Goal: Task Accomplishment & Management: Complete application form

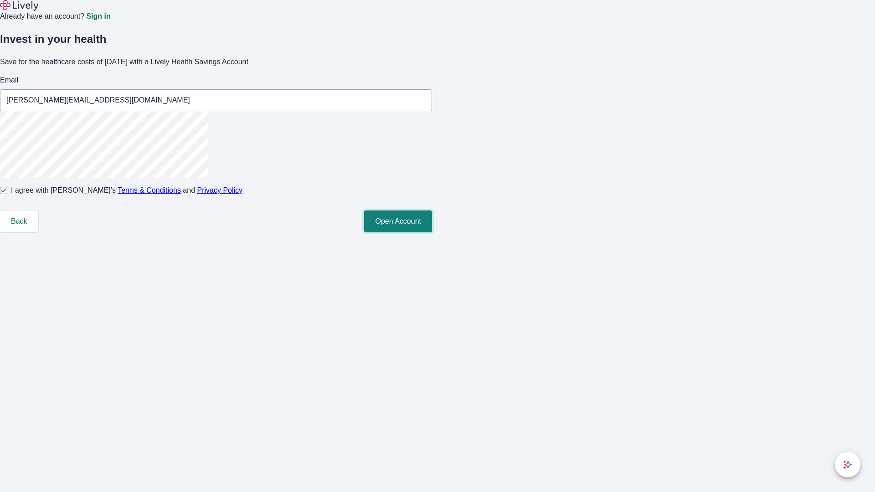
click at [432, 233] on button "Open Account" at bounding box center [398, 222] width 68 height 22
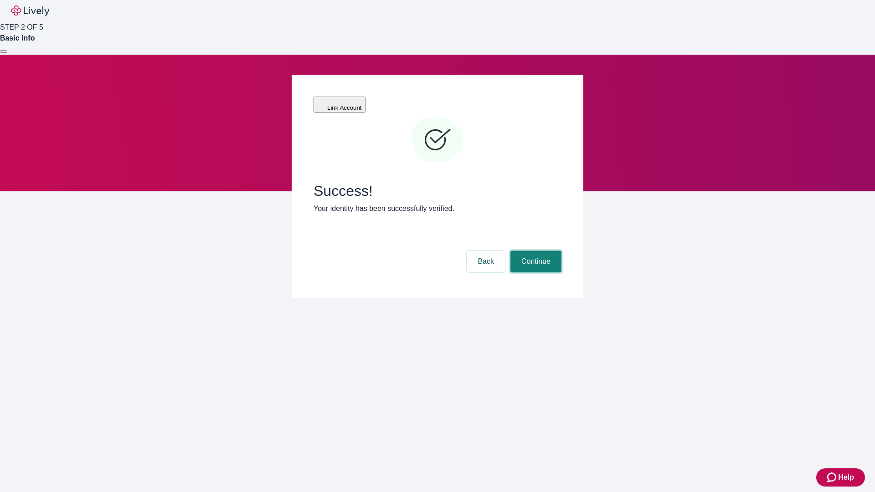
click at [535, 251] on button "Continue" at bounding box center [536, 262] width 51 height 22
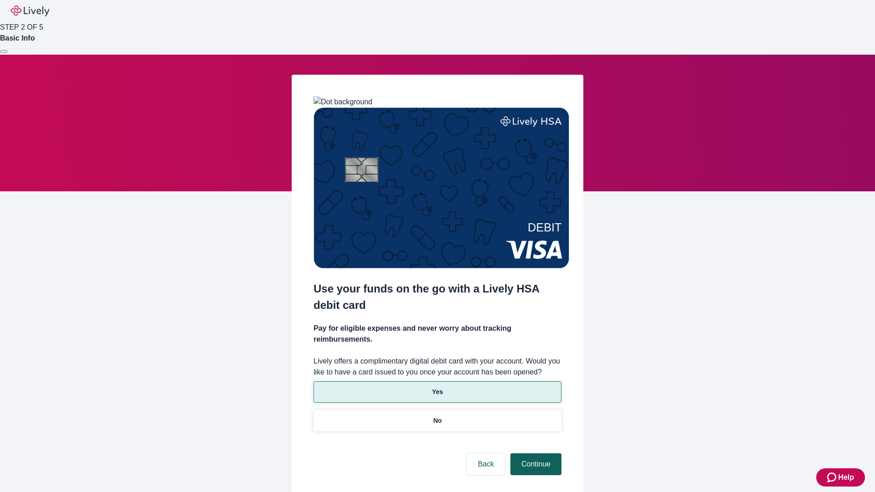
click at [437, 388] on p "Yes" at bounding box center [437, 393] width 11 height 10
click at [535, 454] on button "Continue" at bounding box center [536, 465] width 51 height 22
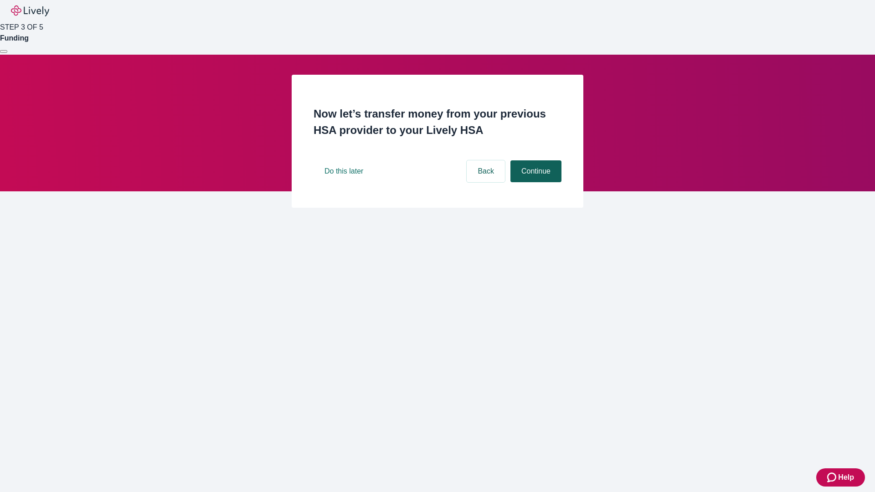
click at [535, 182] on button "Continue" at bounding box center [536, 172] width 51 height 22
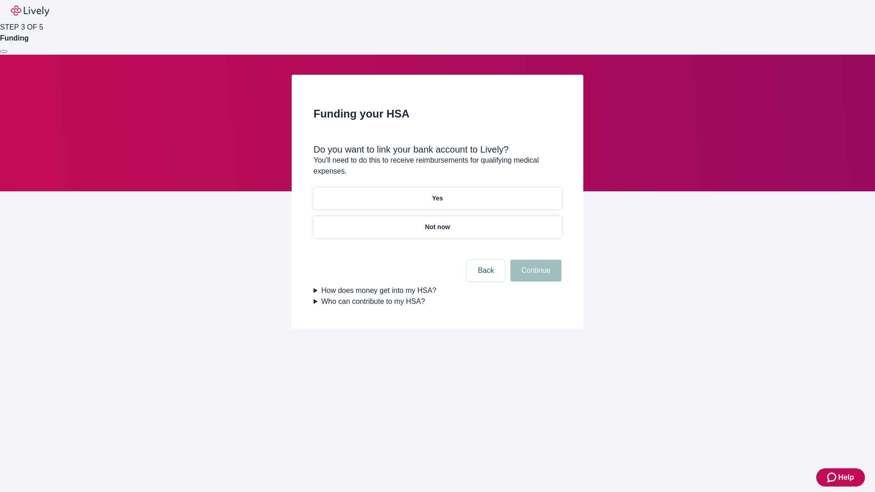
click at [437, 194] on p "Yes" at bounding box center [437, 199] width 11 height 10
click at [535, 260] on button "Continue" at bounding box center [536, 271] width 51 height 22
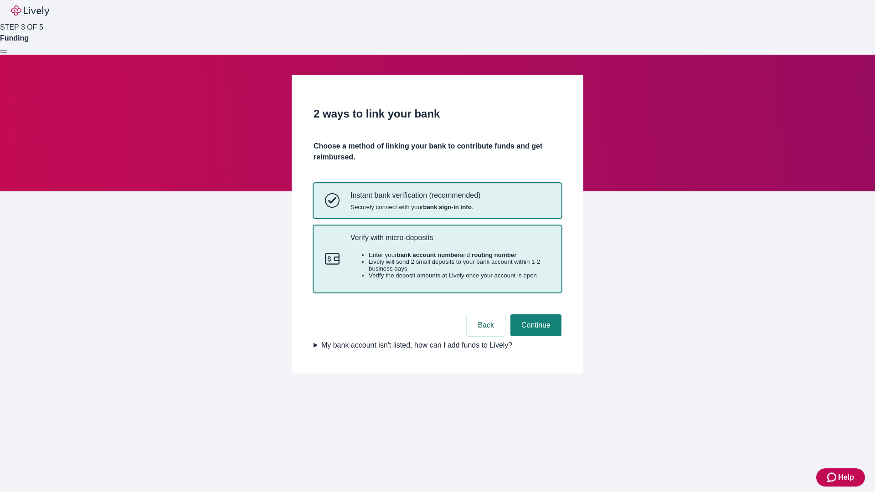
click at [450, 242] on p "Verify with micro-deposits" at bounding box center [451, 237] width 200 height 9
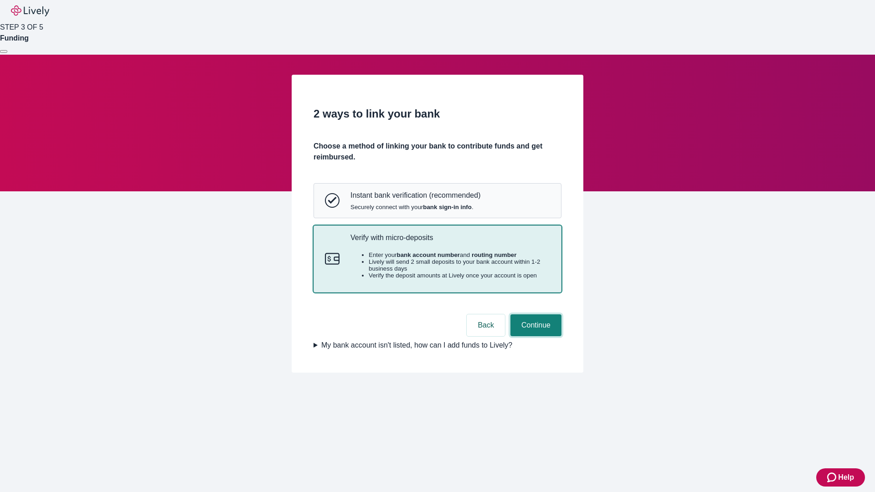
click at [535, 337] on button "Continue" at bounding box center [536, 326] width 51 height 22
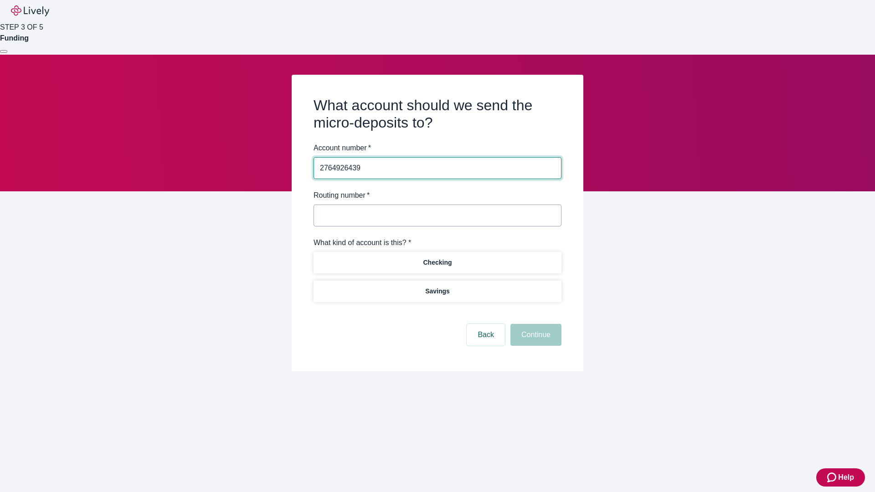
type input "2764926439"
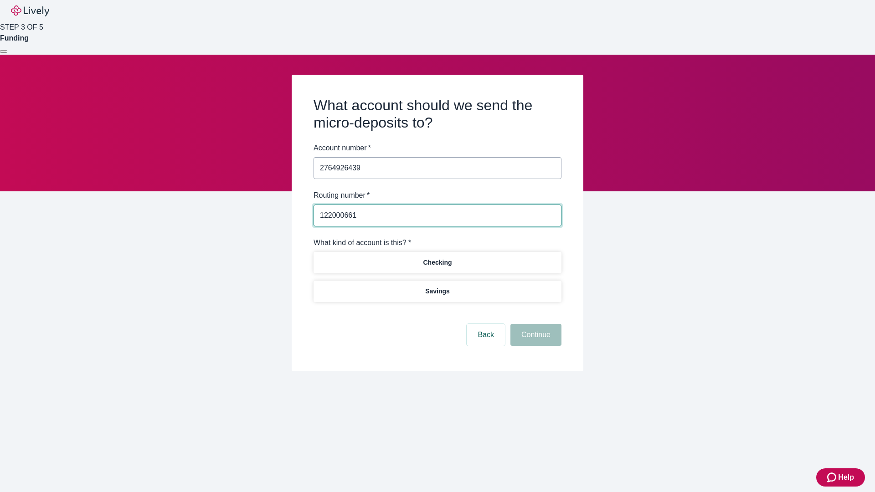
type input "122000661"
click at [437, 262] on p "Checking" at bounding box center [437, 263] width 29 height 10
click at [535, 337] on button "Continue" at bounding box center [536, 335] width 51 height 22
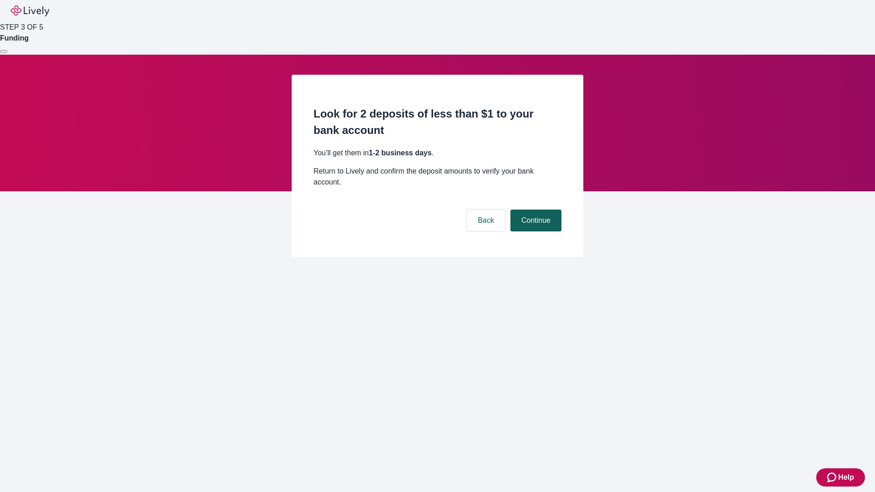
click at [535, 210] on button "Continue" at bounding box center [536, 221] width 51 height 22
